Goal: Information Seeking & Learning: Learn about a topic

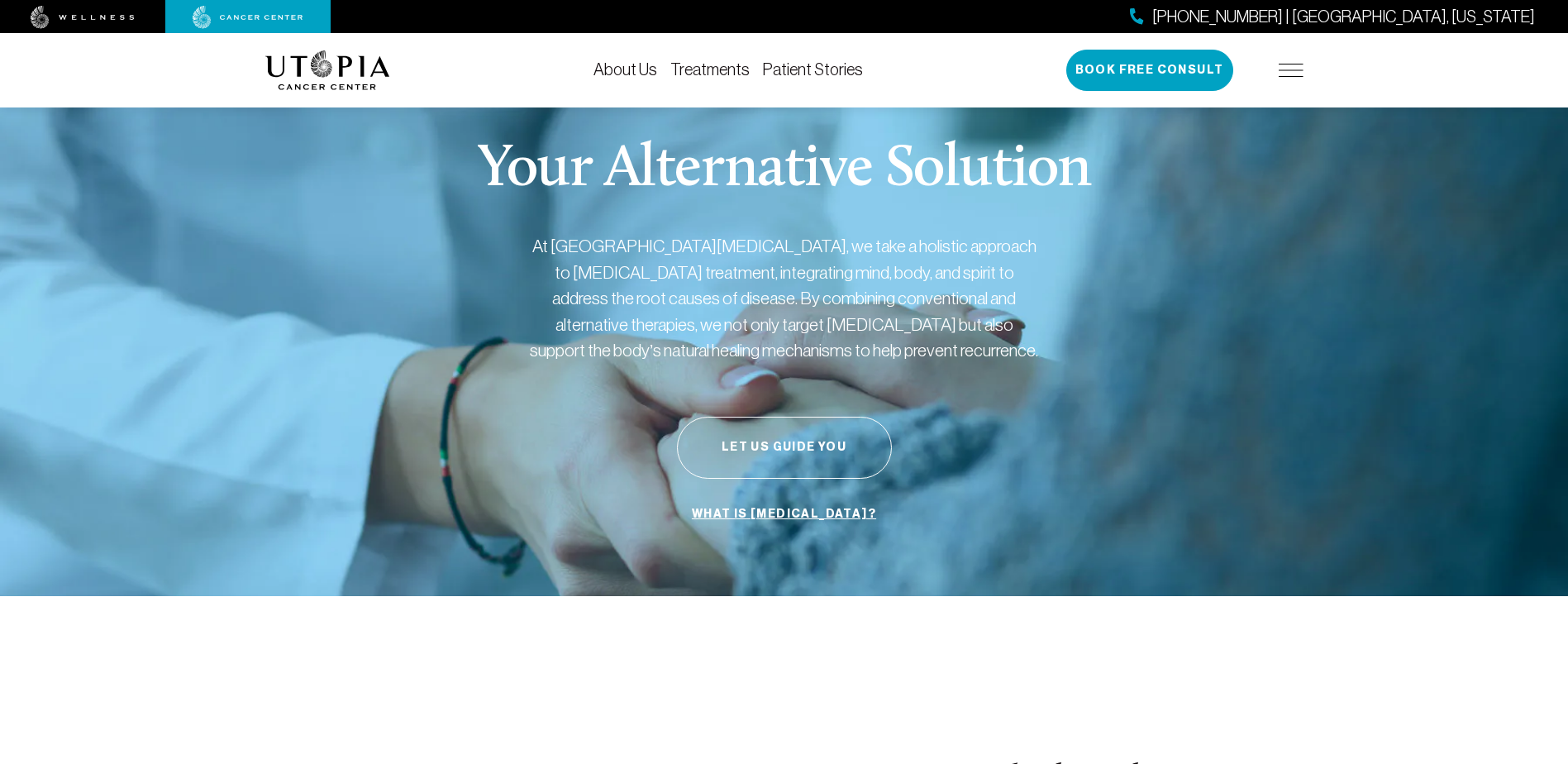
click at [708, 62] on link "Treatments" at bounding box center [709, 70] width 79 height 19
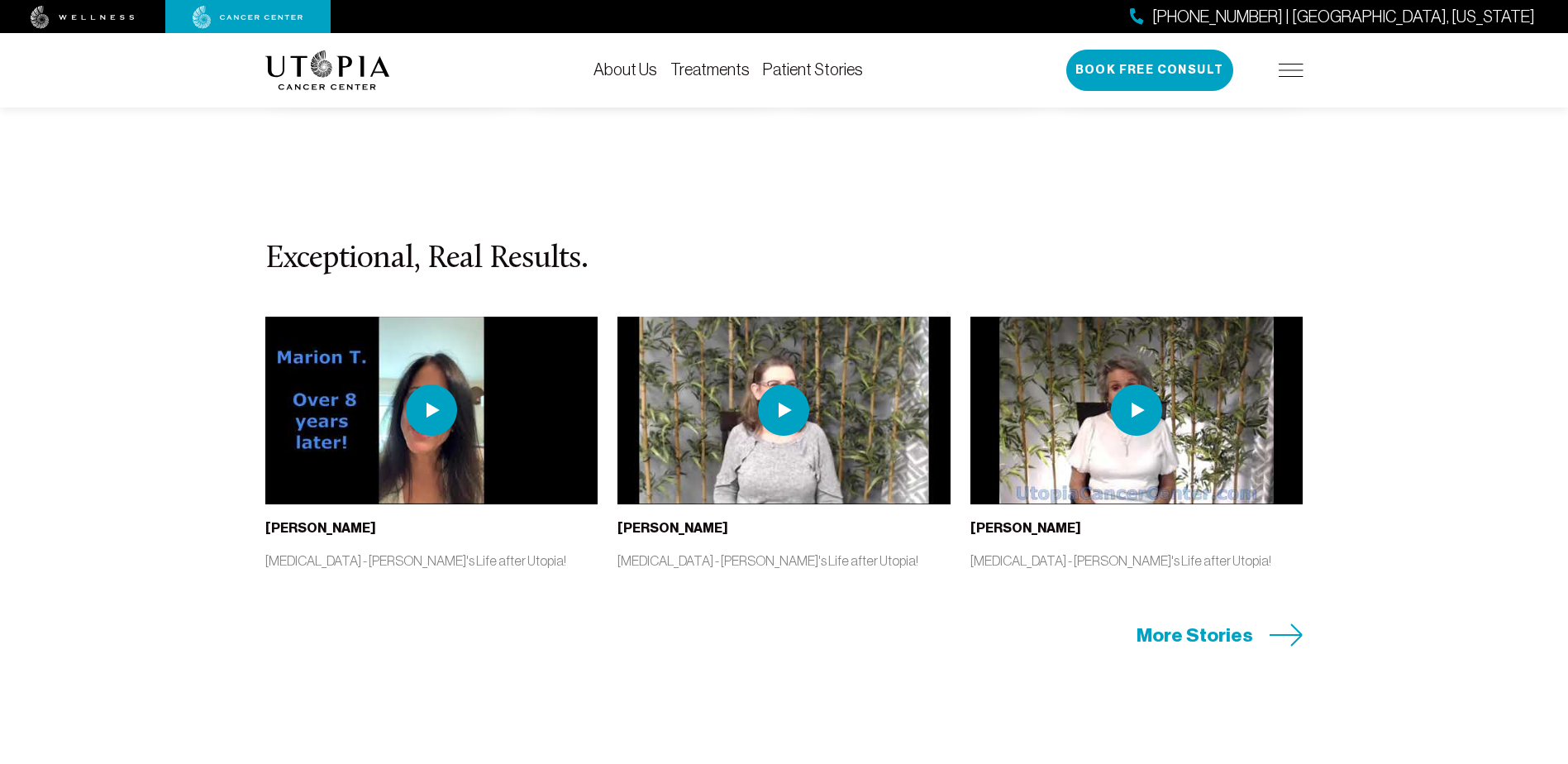
scroll to position [3339, 0]
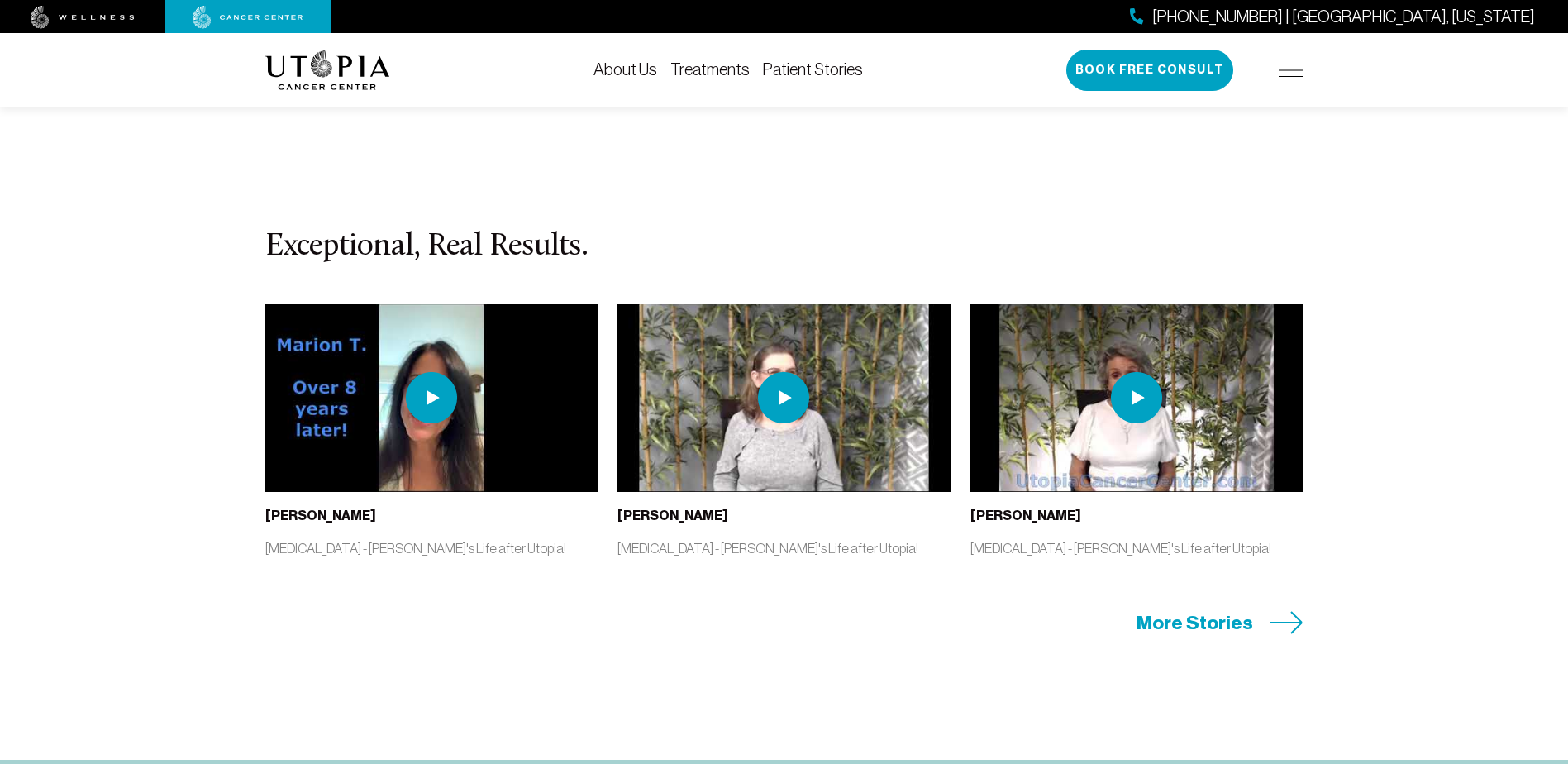
click at [1209, 621] on span "More Stories" at bounding box center [1195, 623] width 117 height 26
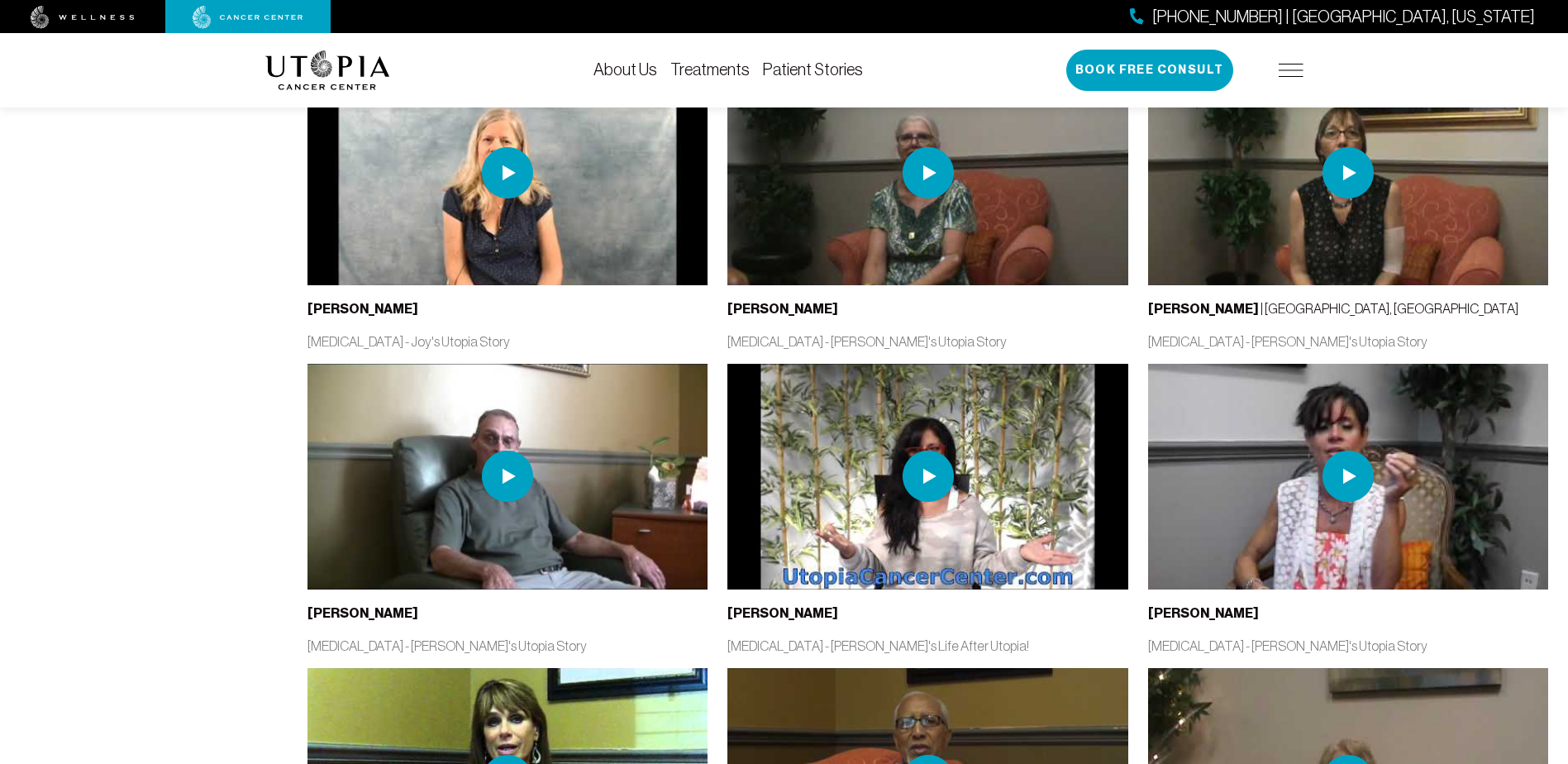
scroll to position [2083, 0]
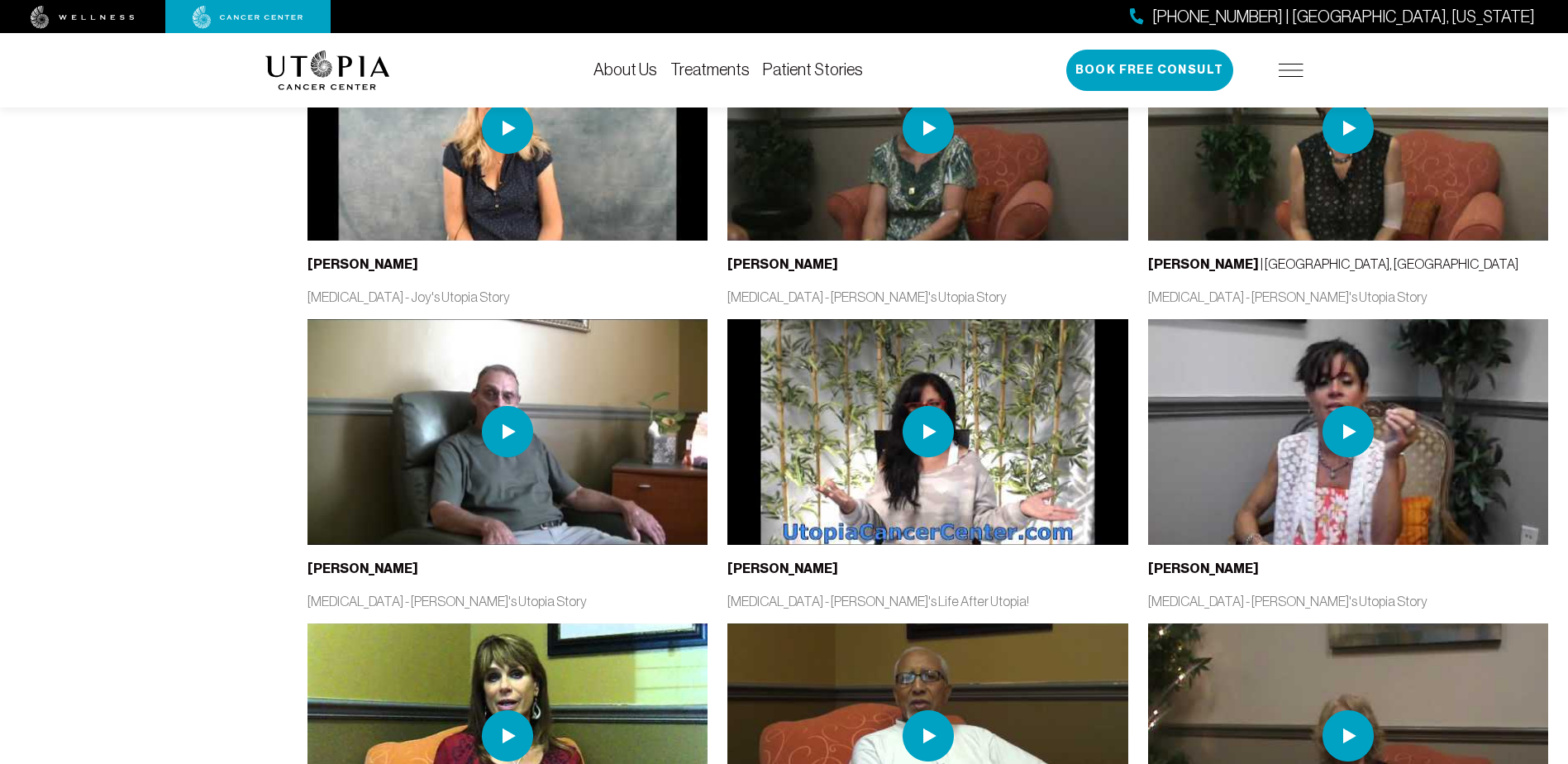
click at [925, 431] on img at bounding box center [927, 431] width 51 height 51
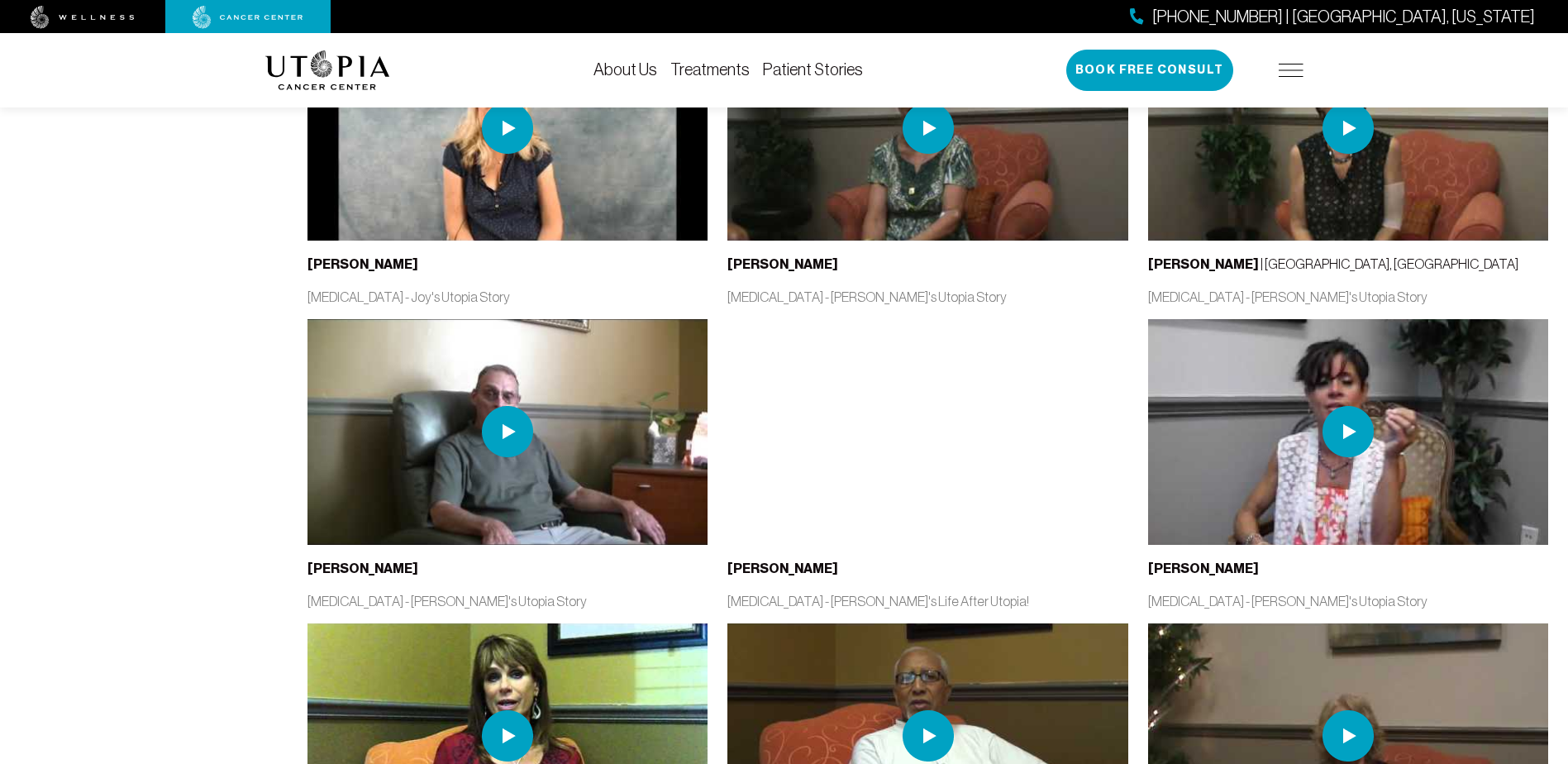
click at [1234, 441] on img at bounding box center [1348, 432] width 400 height 225
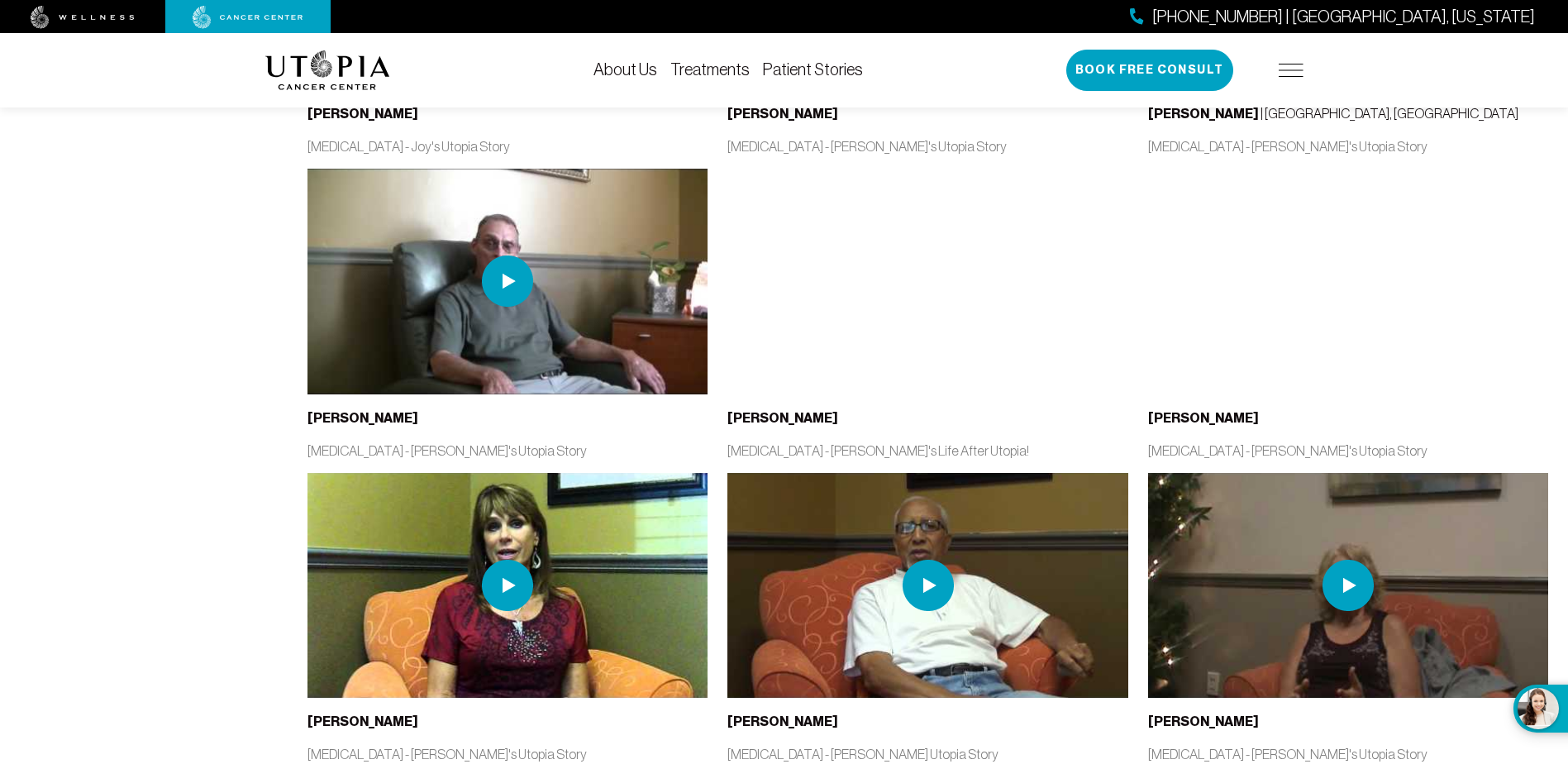
scroll to position [2215, 0]
